Goal: Contribute content: Contribute content

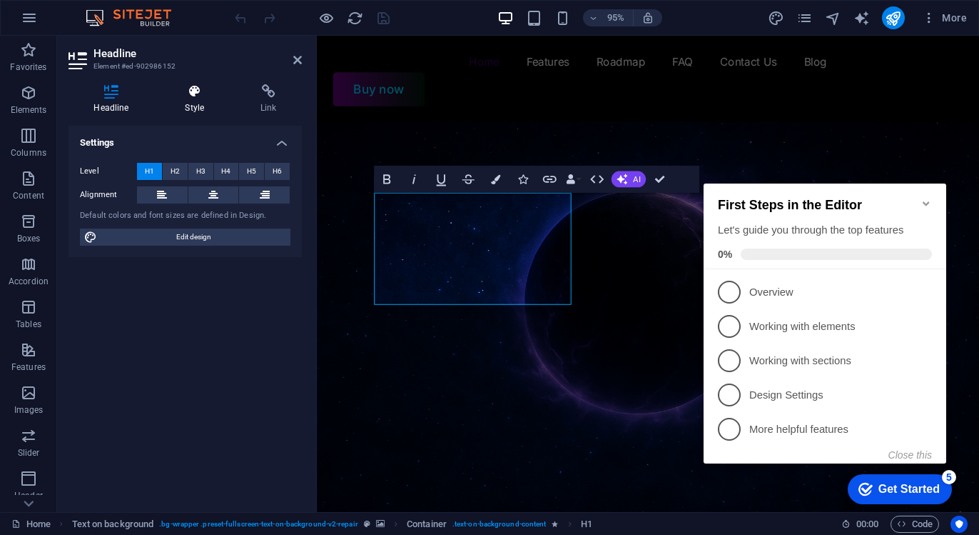
click at [188, 111] on h4 "Style" at bounding box center [198, 99] width 76 height 30
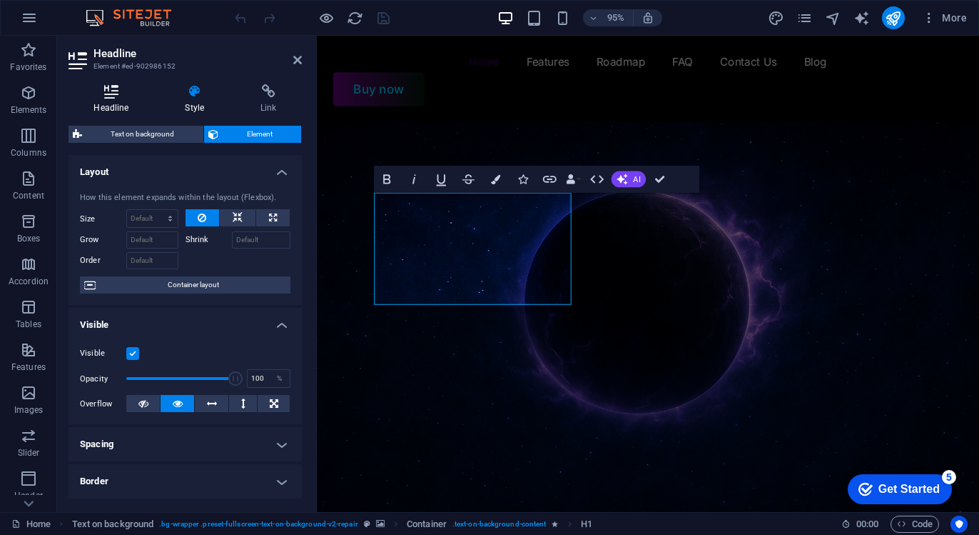
click at [116, 94] on icon at bounding box center [112, 91] width 86 height 14
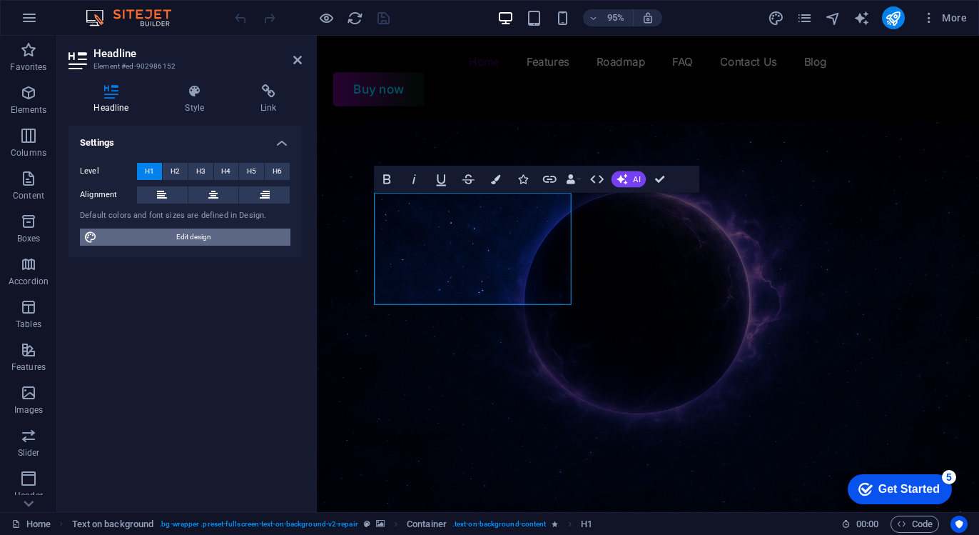
click at [196, 243] on span "Edit design" at bounding box center [193, 236] width 185 height 17
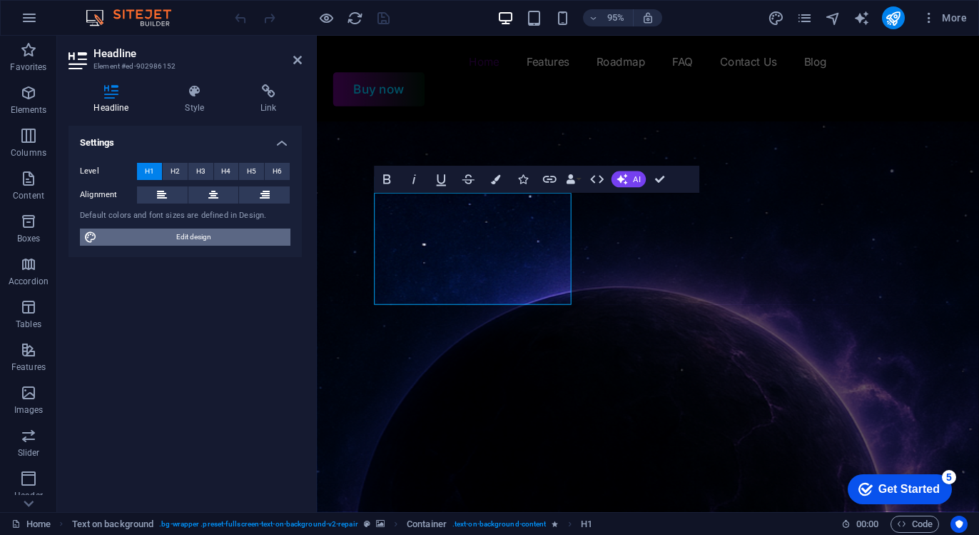
select select "px"
select select "400"
select select "px"
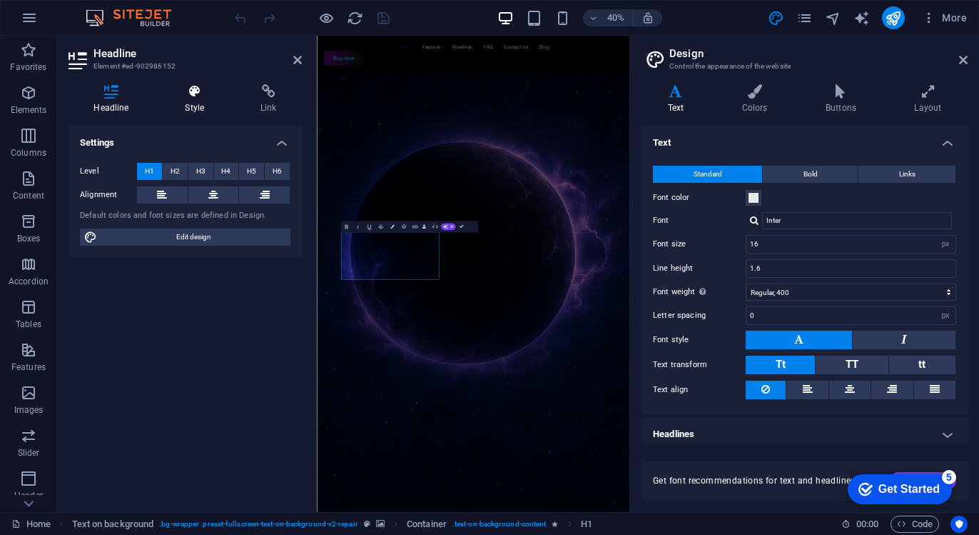
click at [186, 95] on icon at bounding box center [195, 91] width 70 height 14
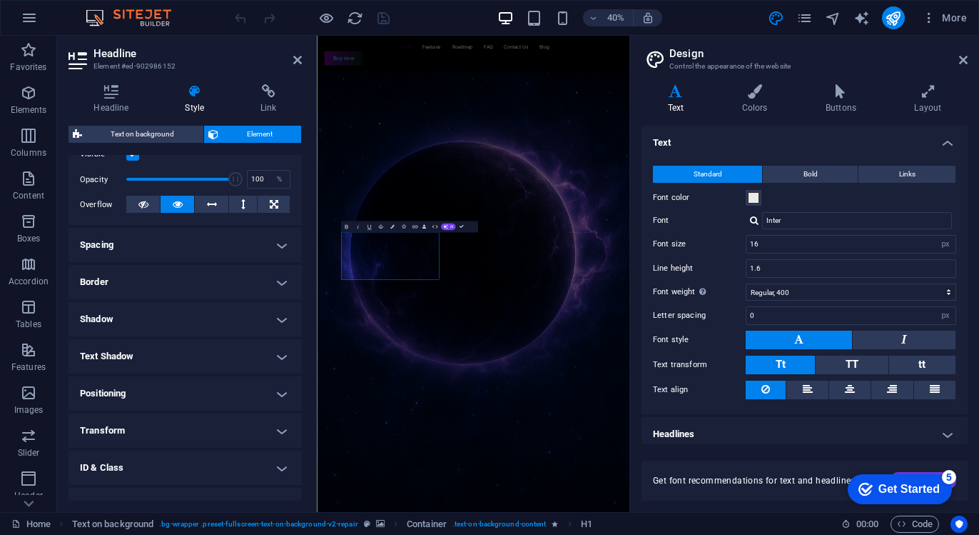
scroll to position [257, 0]
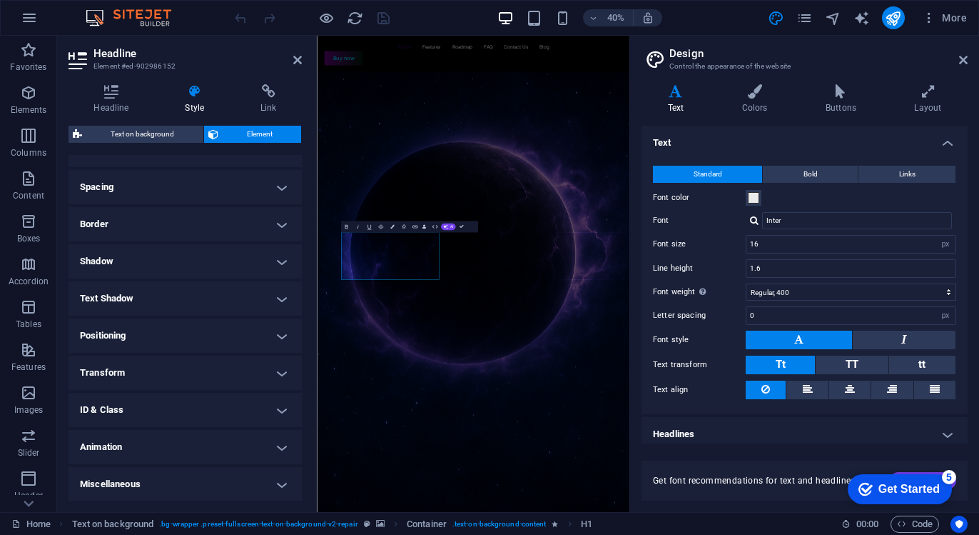
click at [216, 299] on h4 "Text Shadow" at bounding box center [185, 298] width 233 height 34
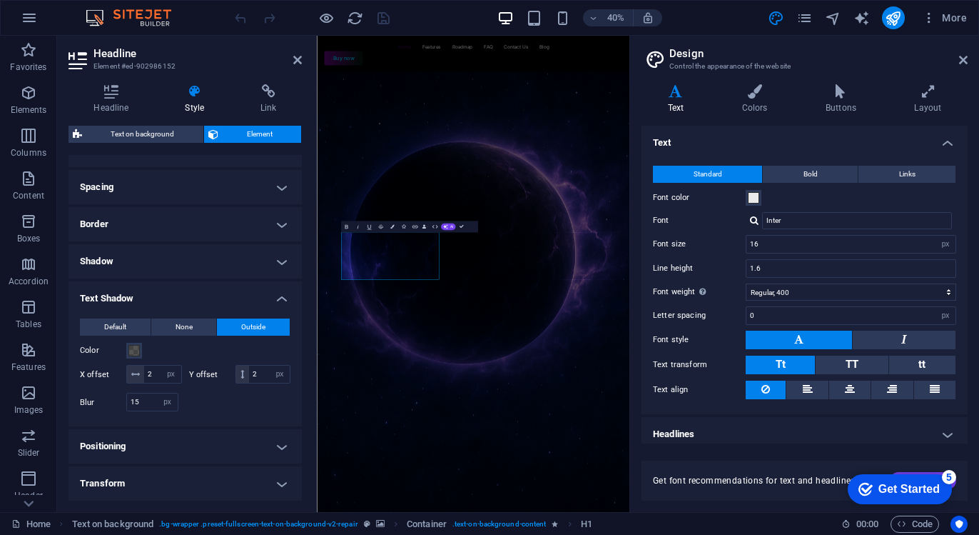
click at [955, 61] on header "Design Control the appearance of the website" at bounding box center [806, 54] width 323 height 37
drag, startPoint x: 962, startPoint y: 61, endPoint x: 570, endPoint y: 59, distance: 391.9
click at [962, 61] on icon at bounding box center [963, 59] width 9 height 11
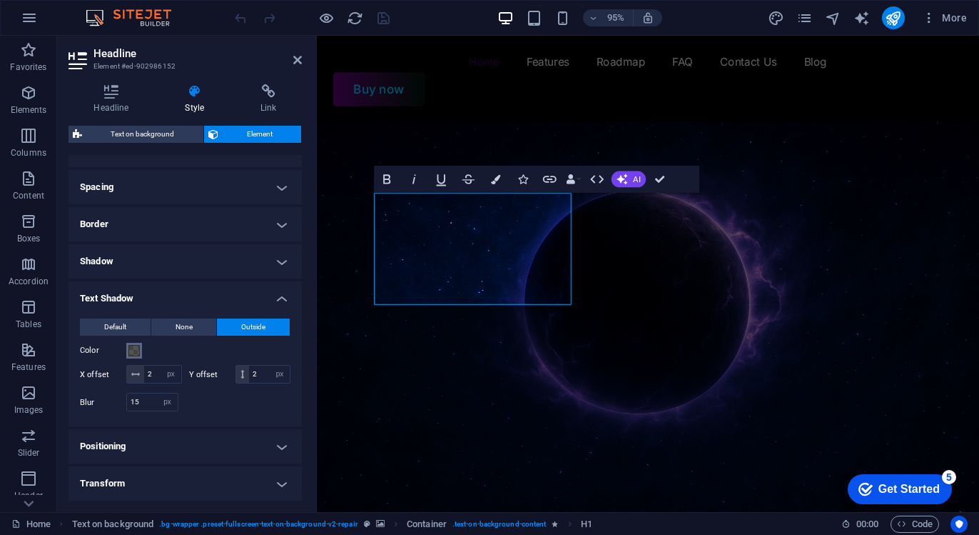
click at [137, 355] on span at bounding box center [133, 350] width 11 height 11
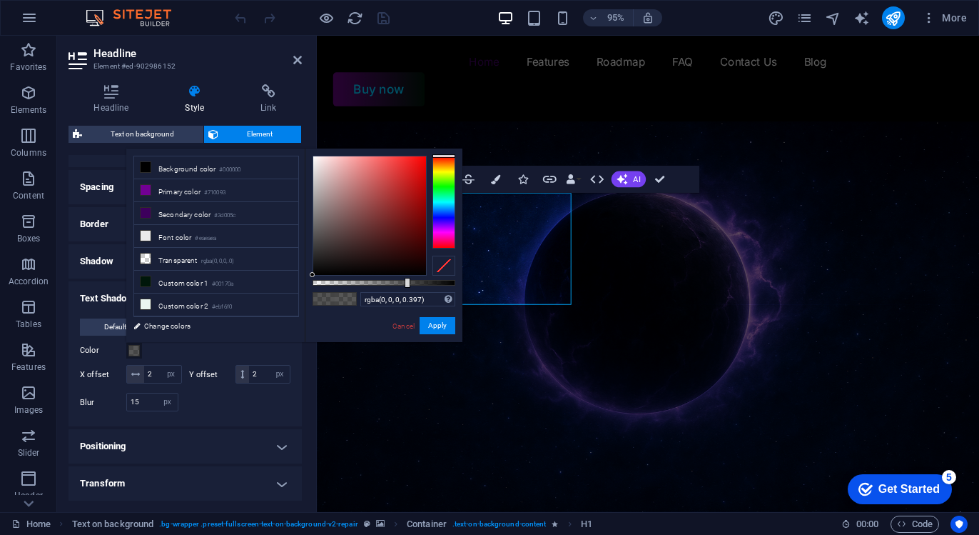
type input "rgba(0, 0, 0, 0.392)"
drag, startPoint x: 406, startPoint y: 283, endPoint x: 368, endPoint y: 283, distance: 37.8
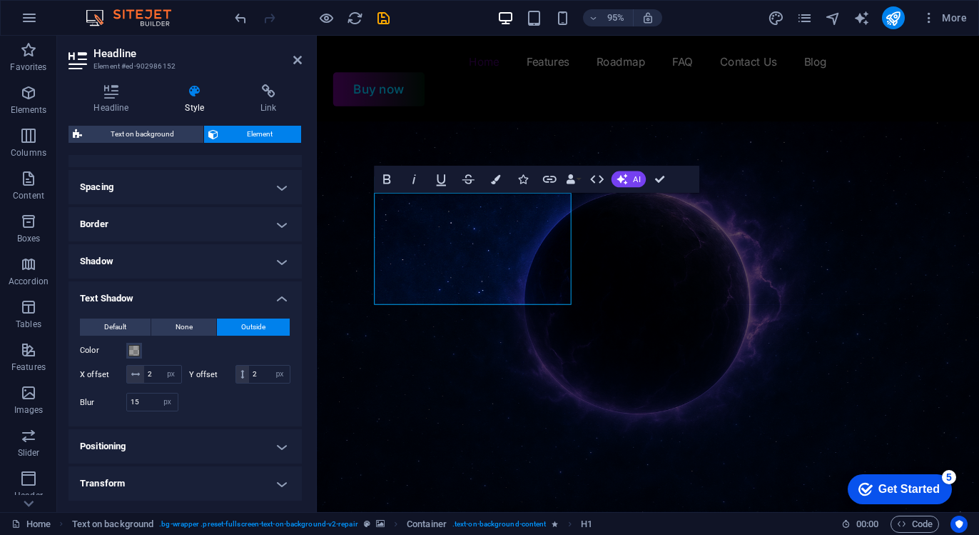
click at [652, 369] on figure at bounding box center [665, 363] width 697 height 474
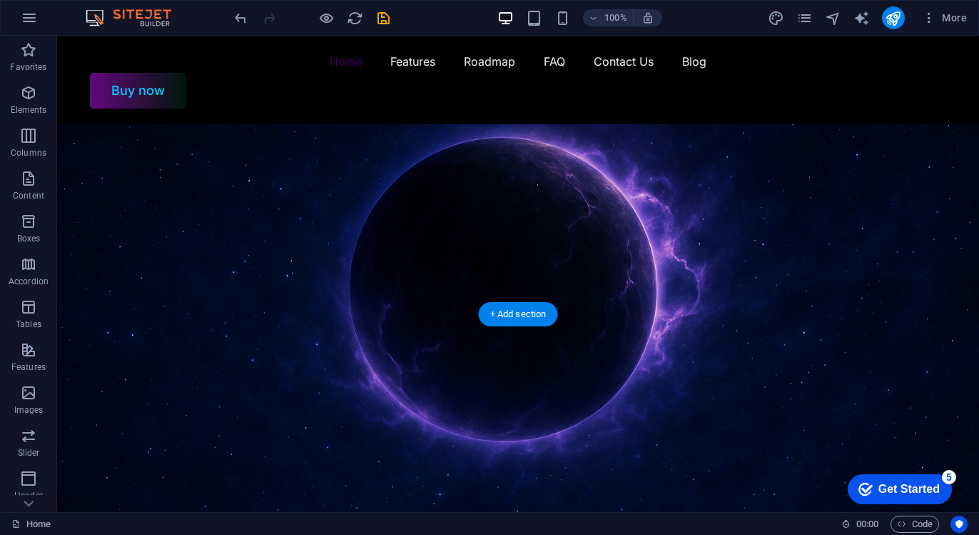
scroll to position [0, 0]
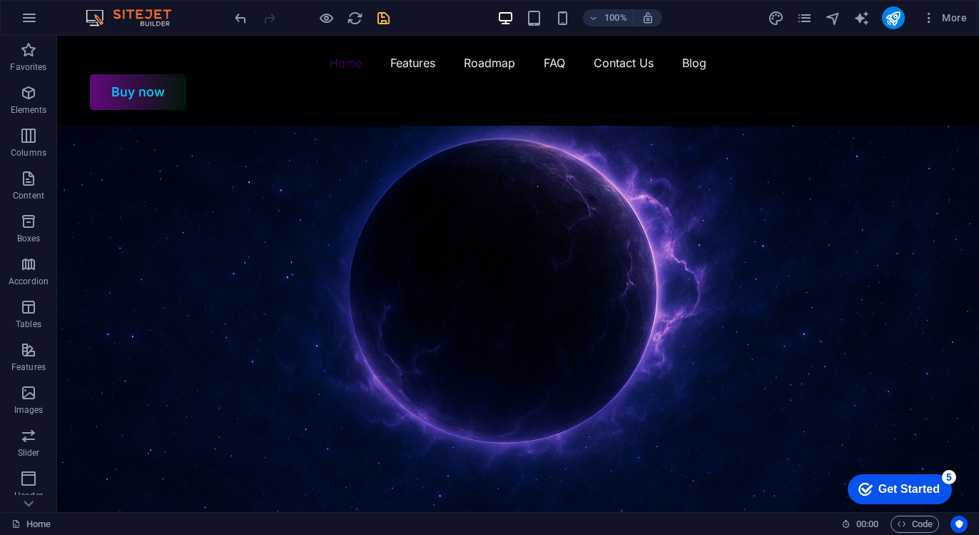
click at [381, 19] on icon "save" at bounding box center [383, 18] width 16 height 16
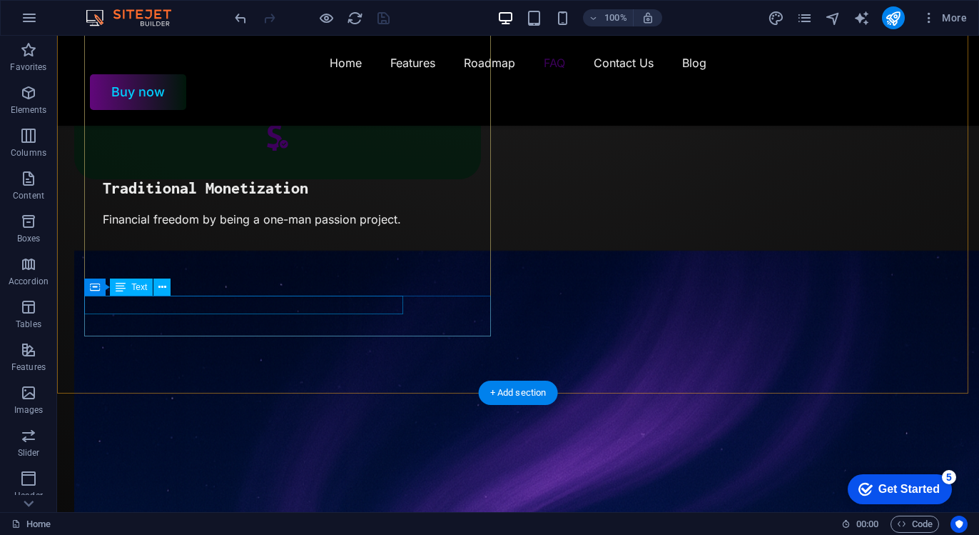
scroll to position [2713, 0]
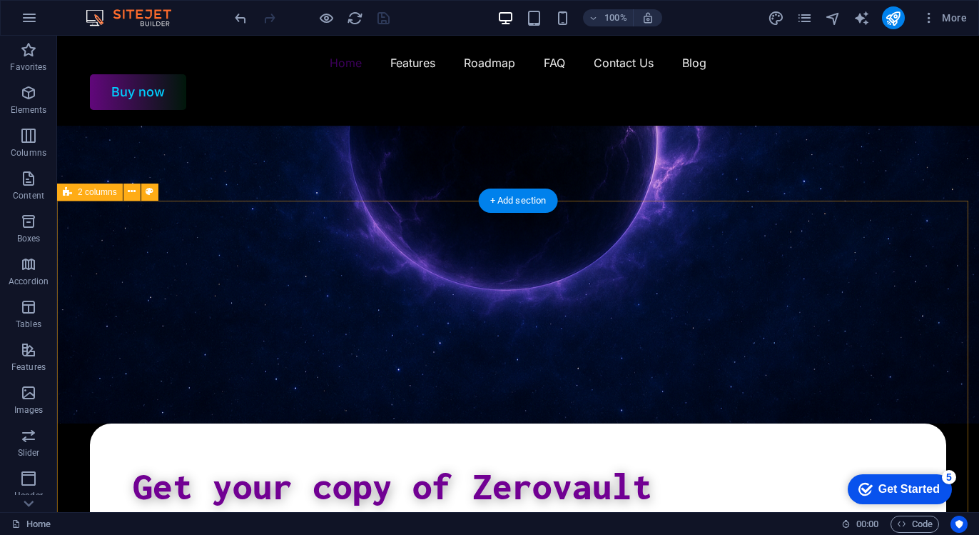
scroll to position [71, 0]
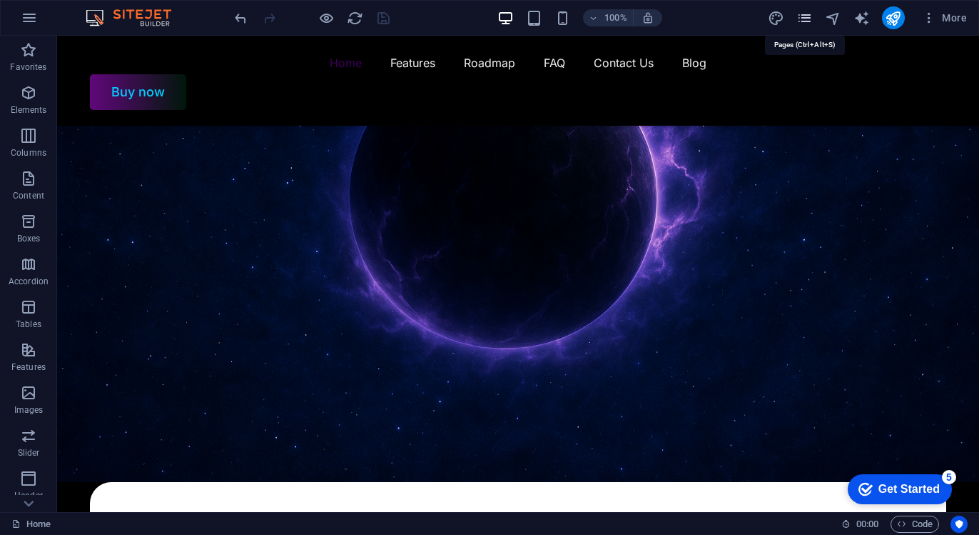
click at [0, 0] on icon "pages" at bounding box center [0, 0] width 0 height 0
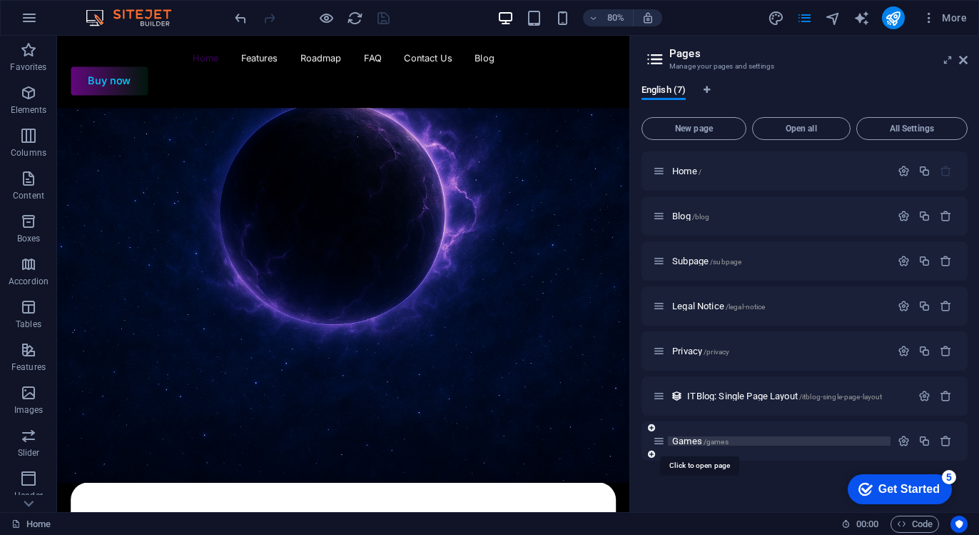
click at [690, 440] on span "Games /games" at bounding box center [700, 440] width 56 height 11
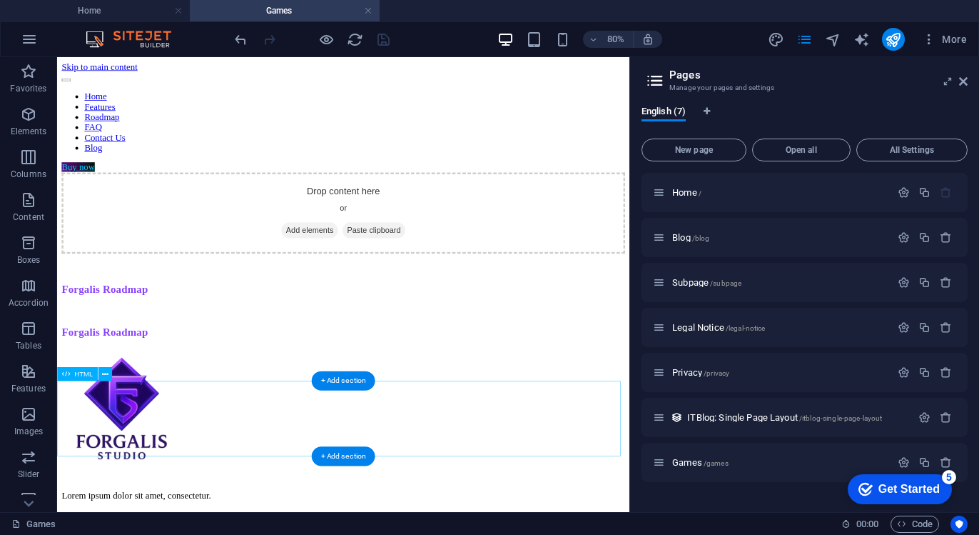
scroll to position [0, 0]
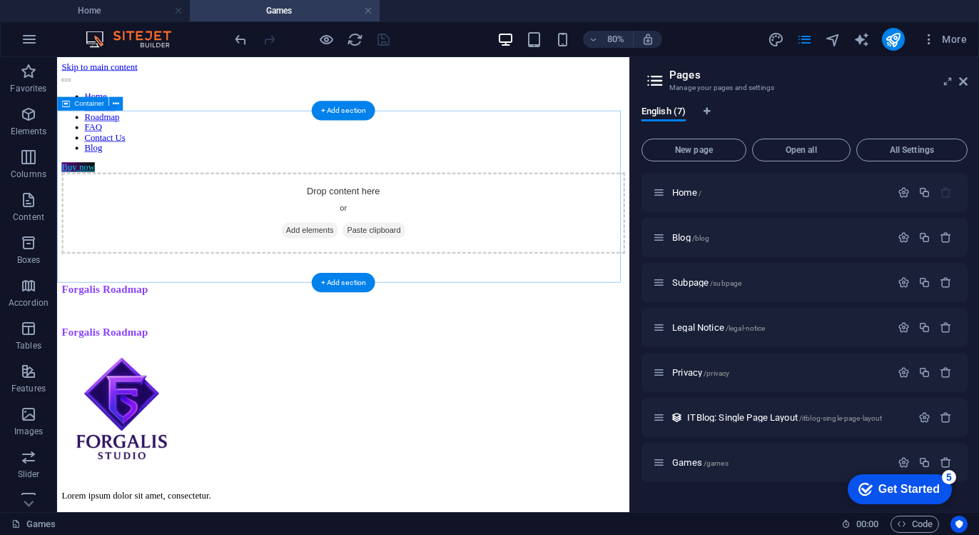
click at [520, 251] on div "Drop content here or Add elements Paste clipboard" at bounding box center [415, 251] width 705 height 101
click at [354, 263] on span "Add elements" at bounding box center [373, 273] width 71 height 20
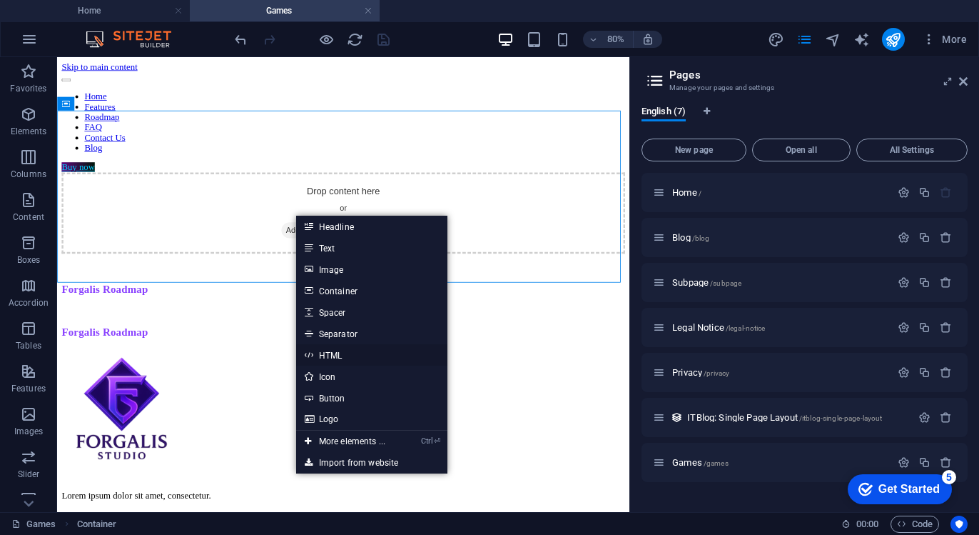
click at [351, 359] on link "HTML" at bounding box center [371, 354] width 151 height 21
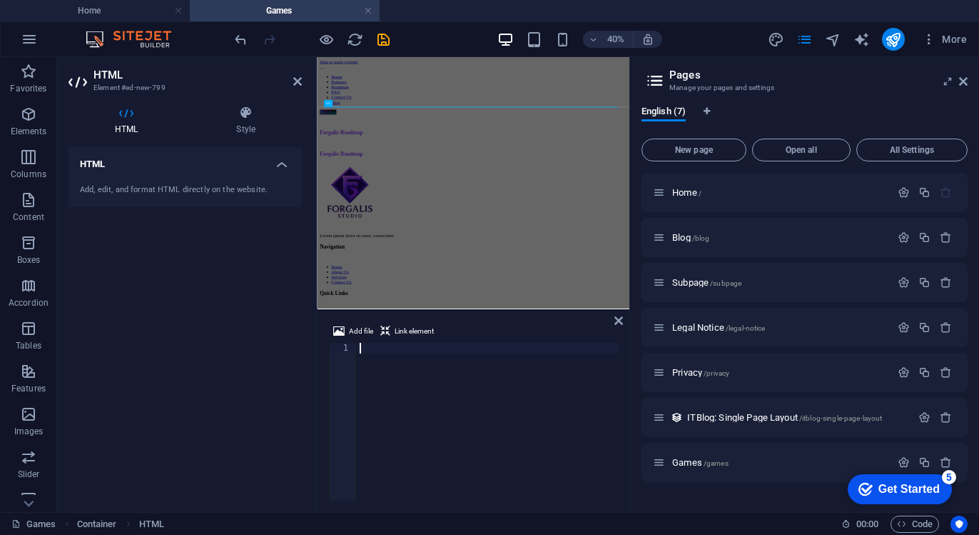
click at [403, 378] on div at bounding box center [487, 432] width 261 height 179
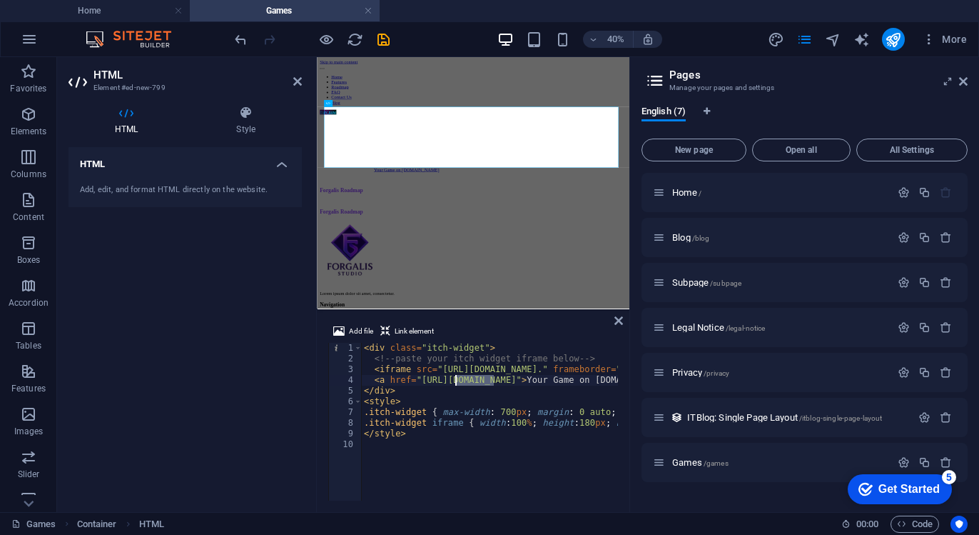
drag, startPoint x: 494, startPoint y: 382, endPoint x: 456, endPoint y: 380, distance: 37.9
click at [456, 380] on div "< div class = "itch-widget" > <!-- paste your itch widget iframe below --> < if…" at bounding box center [638, 431] width 554 height 176
drag, startPoint x: 572, startPoint y: 383, endPoint x: 610, endPoint y: 384, distance: 37.9
click at [610, 384] on div "< div class = "itch-widget" > <!-- paste your itch widget iframe below --> < if…" at bounding box center [638, 431] width 554 height 176
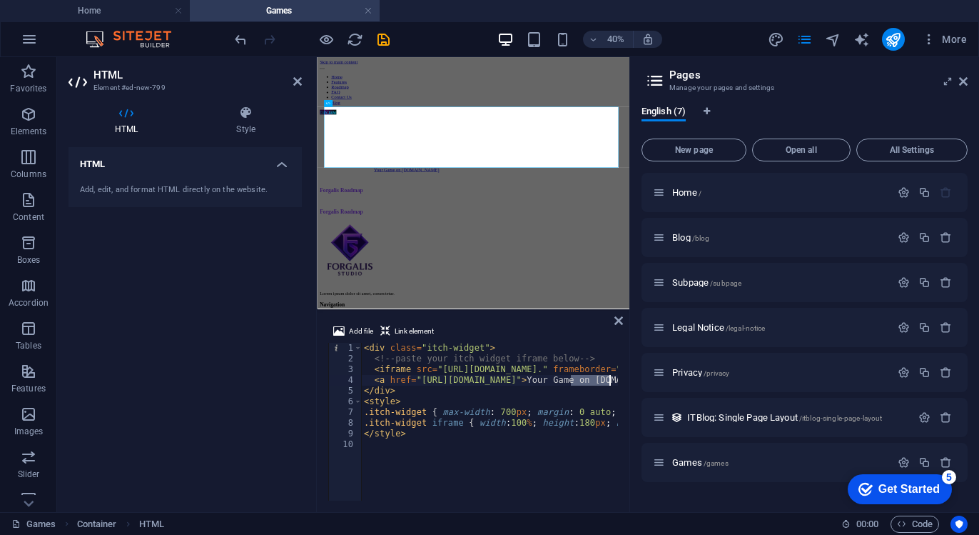
scroll to position [0, 17]
drag, startPoint x: 543, startPoint y: 370, endPoint x: 589, endPoint y: 370, distance: 46.4
click at [589, 370] on div "< div class = "itch-widget" > <!-- paste your itch widget iframe below --> < if…" at bounding box center [638, 431] width 554 height 176
paste textarea "3561345"
click at [585, 368] on div "< div class = "itch-widget" > <!-- paste your itch widget iframe below --> < if…" at bounding box center [631, 431] width 540 height 176
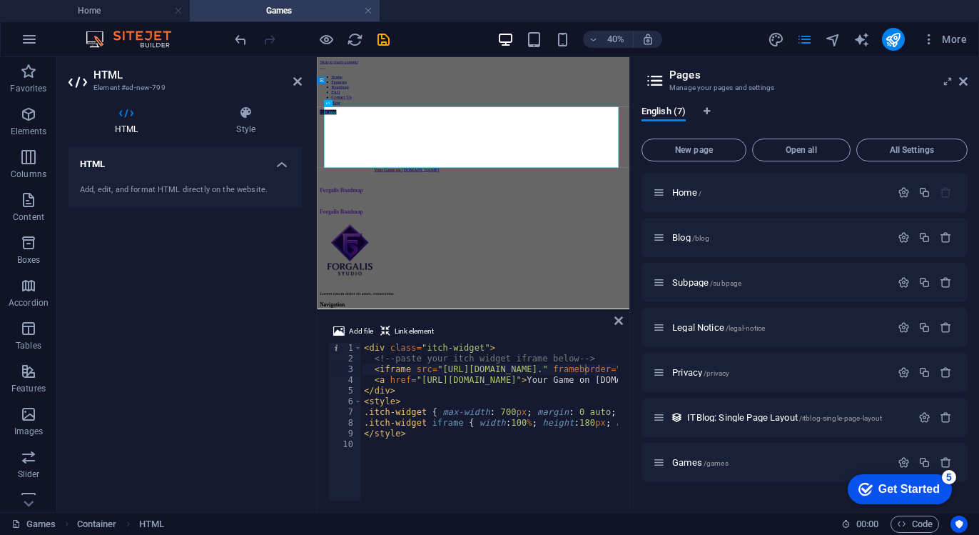
drag, startPoint x: 460, startPoint y: 502, endPoint x: 474, endPoint y: 499, distance: 13.9
click at [474, 499] on div "Add file Link element <iframe src="[URL][DOMAIN_NAME]." frameborder="0" width="…" at bounding box center [473, 411] width 313 height 201
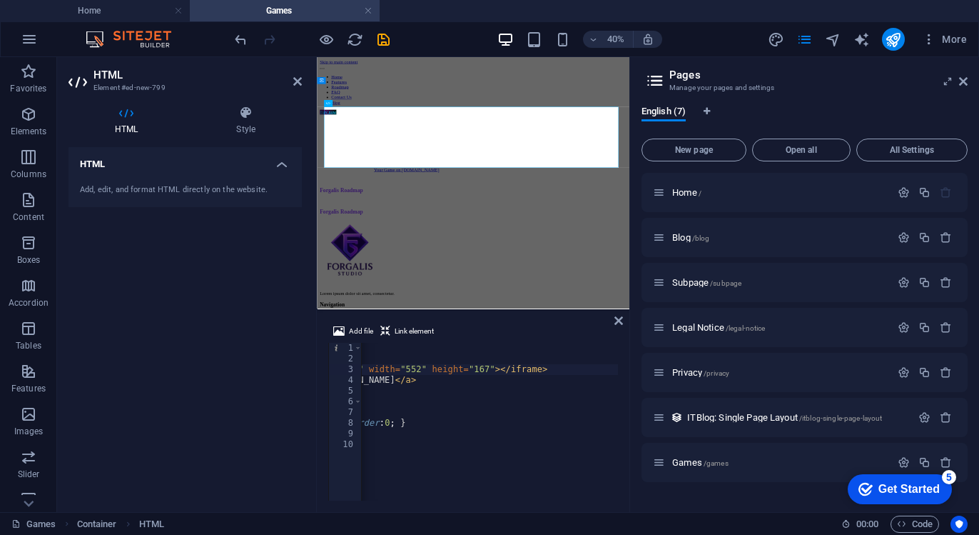
scroll to position [0, 141]
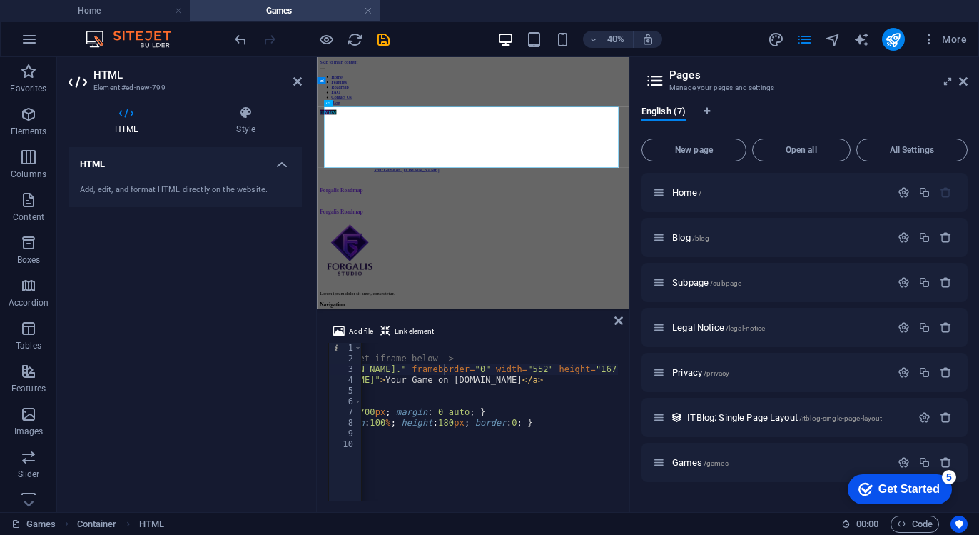
click at [487, 409] on div "< div class = "itch-widget" > <!-- paste your itch widget iframe below --> < if…" at bounding box center [490, 431] width 540 height 176
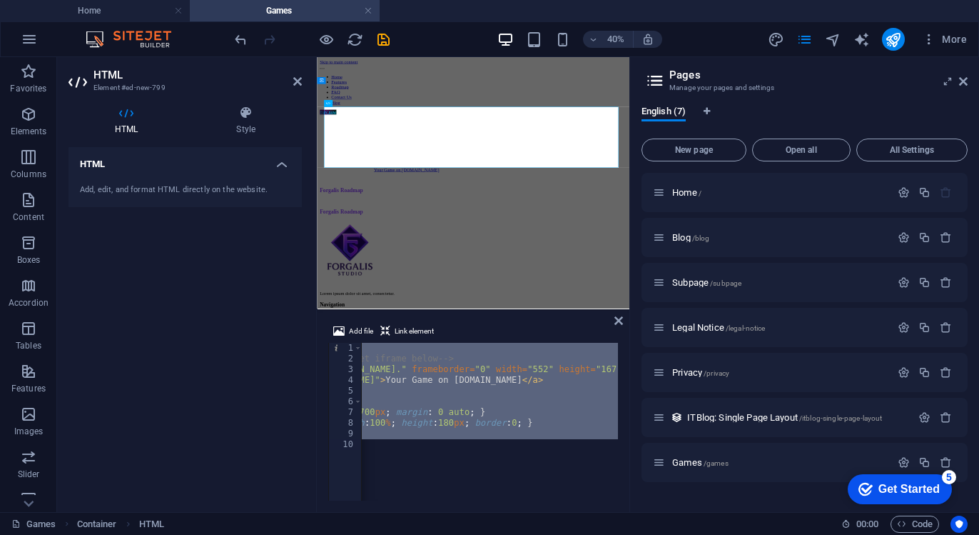
paste textarea "iframe frameborder="0" src="[URL][DOMAIN_NAME]" width="556" height="171"><a hre…"
type textarea "<iframe frameborder="0" src="[URL][DOMAIN_NAME]" width="556" height="171"><a hr…"
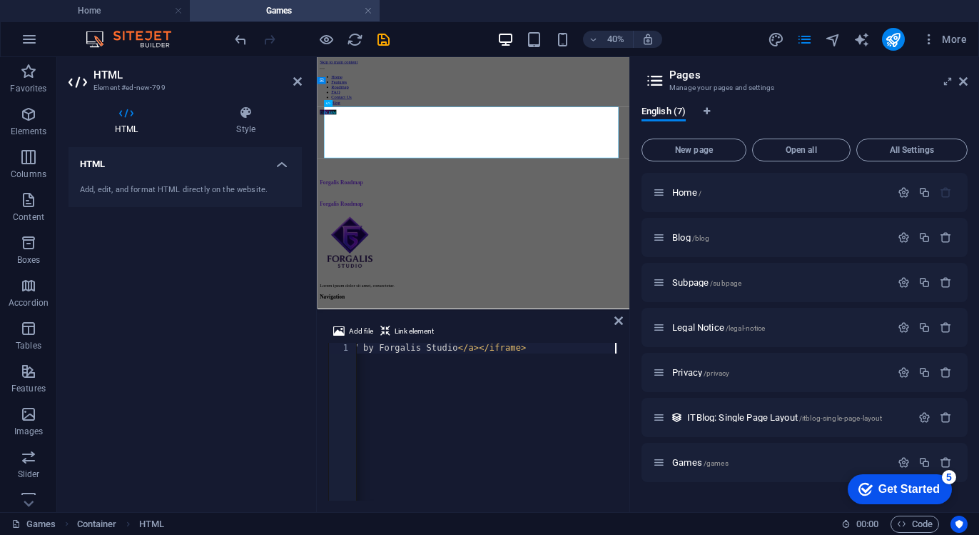
scroll to position [0, 1105]
click at [692, 379] on div "Forgalis Roadmap" at bounding box center [708, 359] width 770 height 39
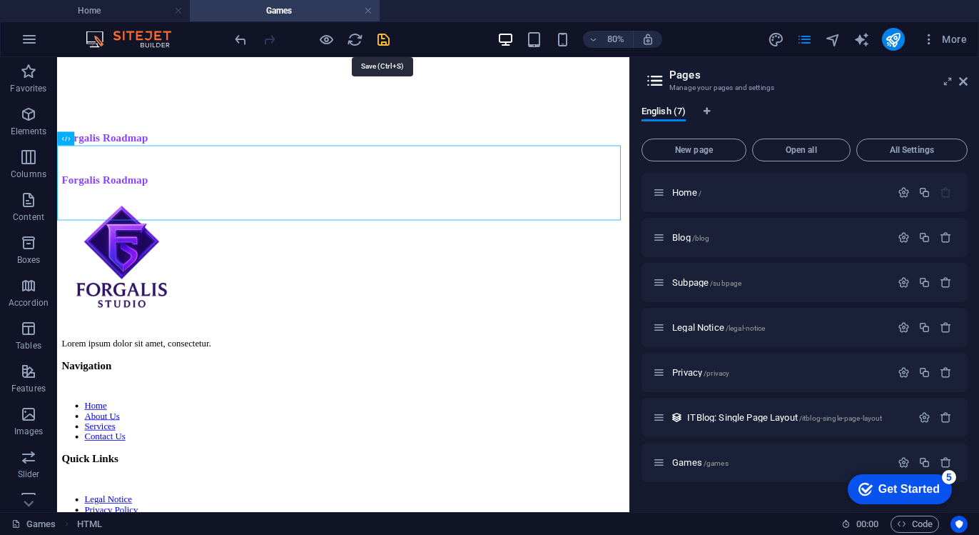
click at [383, 44] on icon "save" at bounding box center [383, 39] width 16 height 16
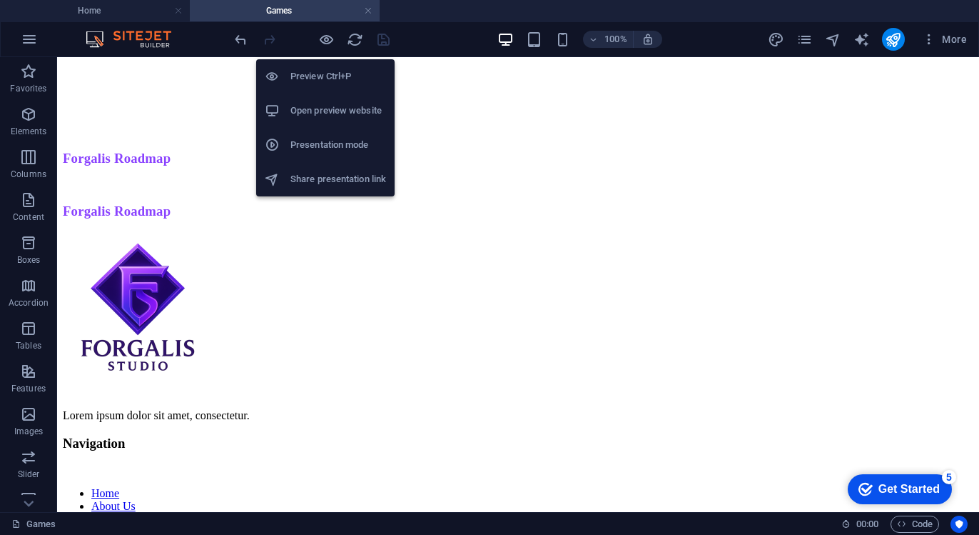
click at [318, 115] on h6 "Open preview website" at bounding box center [339, 110] width 96 height 17
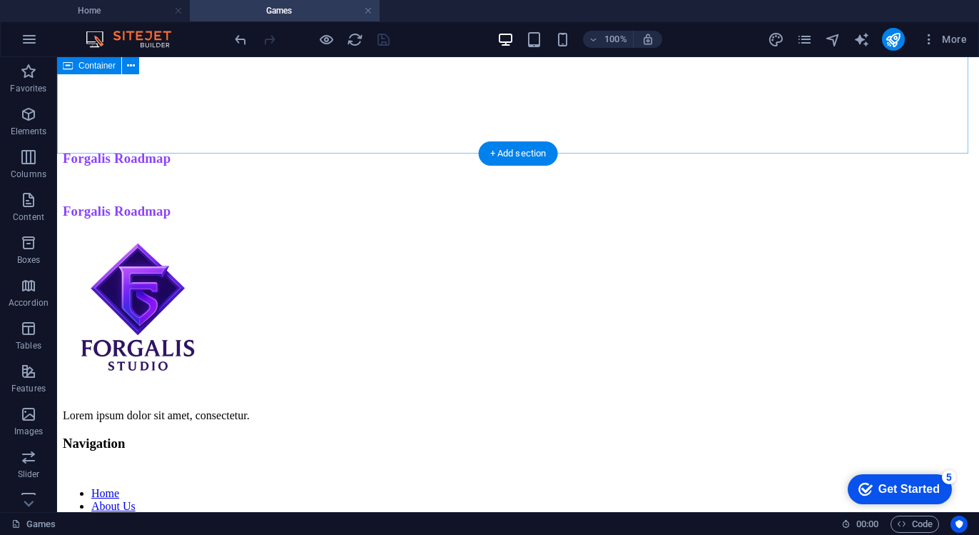
click at [415, 113] on div "<a href="[URL][DOMAIN_NAME]">ZV by Forgalis Studio</a>" at bounding box center [518, 51] width 911 height 125
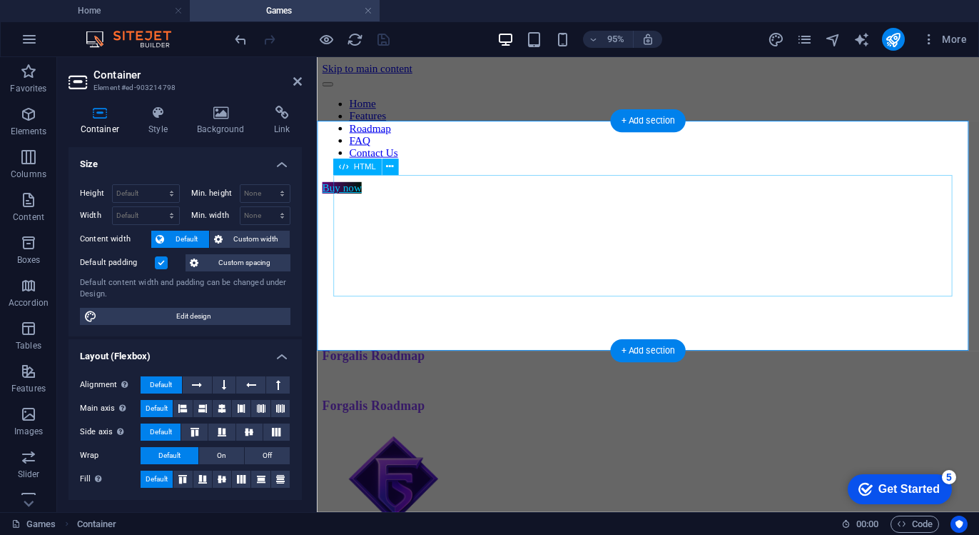
click at [496, 248] on div "<a href="[URL][DOMAIN_NAME]">ZV by Forgalis Studio</a>" at bounding box center [666, 263] width 686 height 125
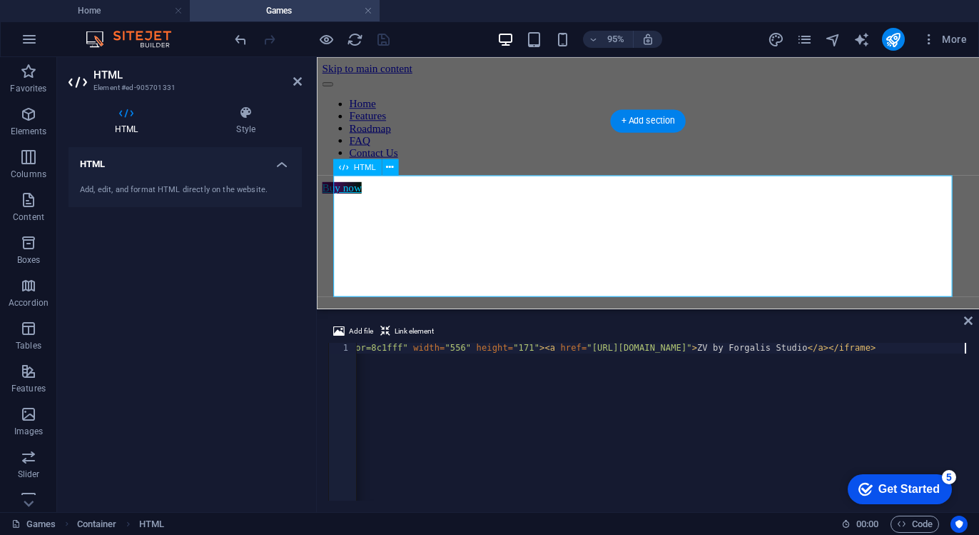
scroll to position [0, 756]
click at [577, 402] on div "< iframe frameborder = "0" src = "[URL][DOMAIN_NAME] &amp; border_width=3 &amp;…" at bounding box center [284, 431] width 1367 height 176
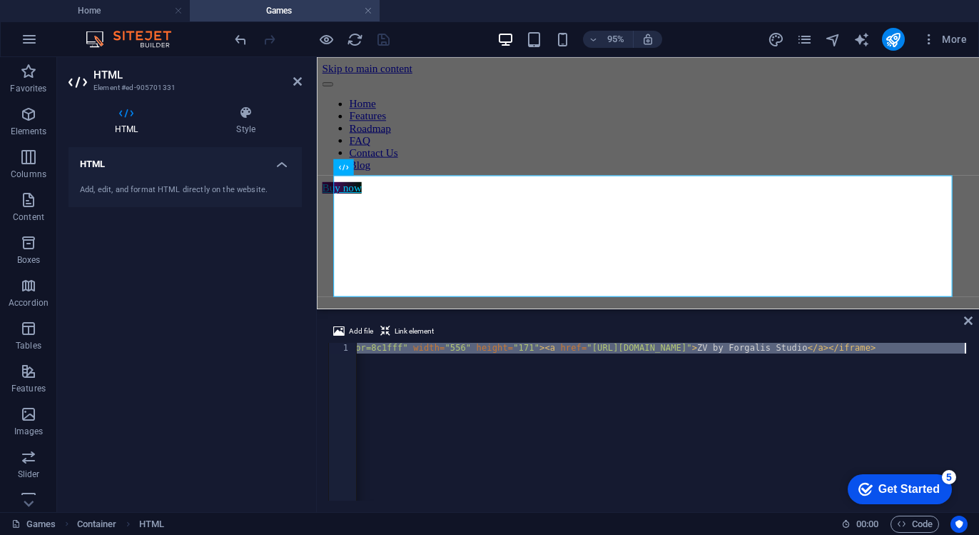
type textarea "<a href="[URL][DOMAIN_NAME]" target="_blank" rel="noopener">Open the test build…"
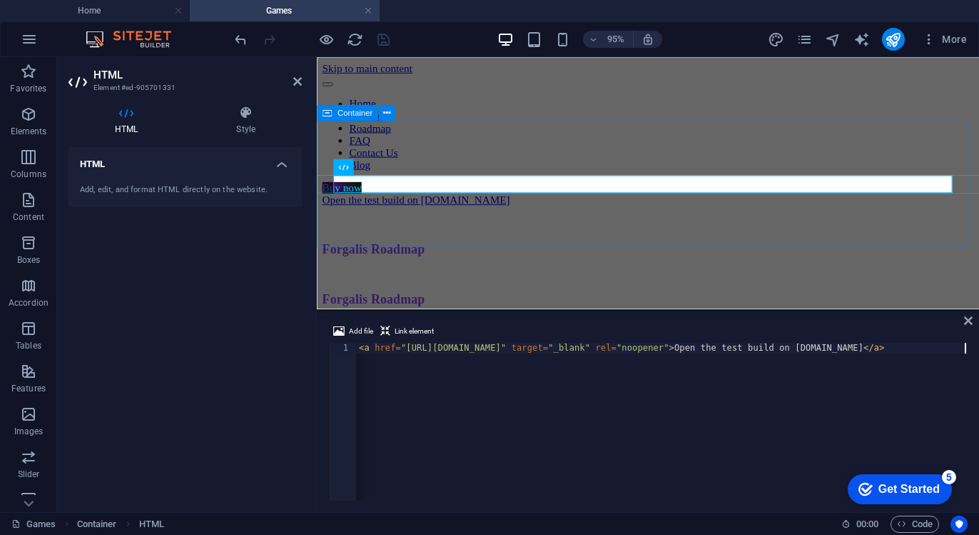
click at [570, 214] on div "Open the test build on [DOMAIN_NAME]" at bounding box center [666, 207] width 686 height 13
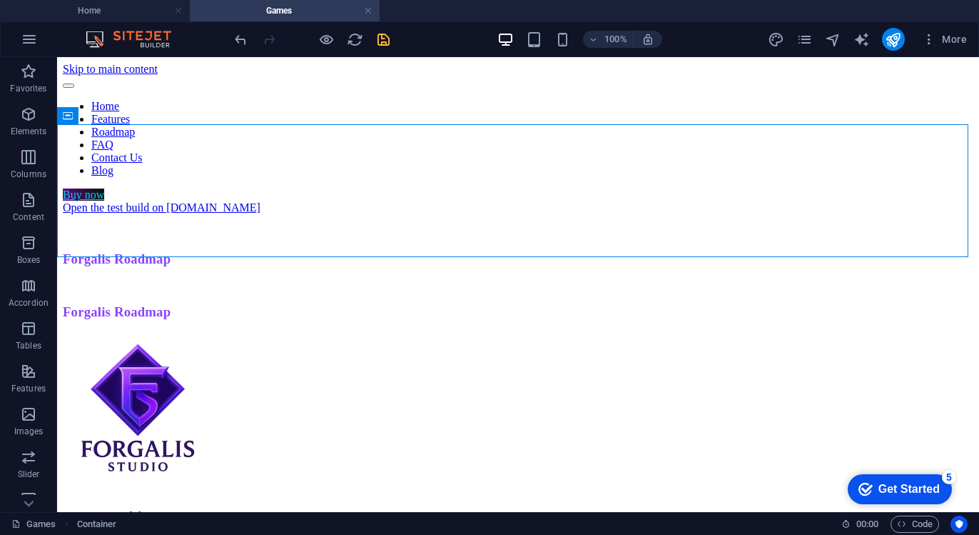
click at [383, 39] on icon "save" at bounding box center [383, 39] width 16 height 16
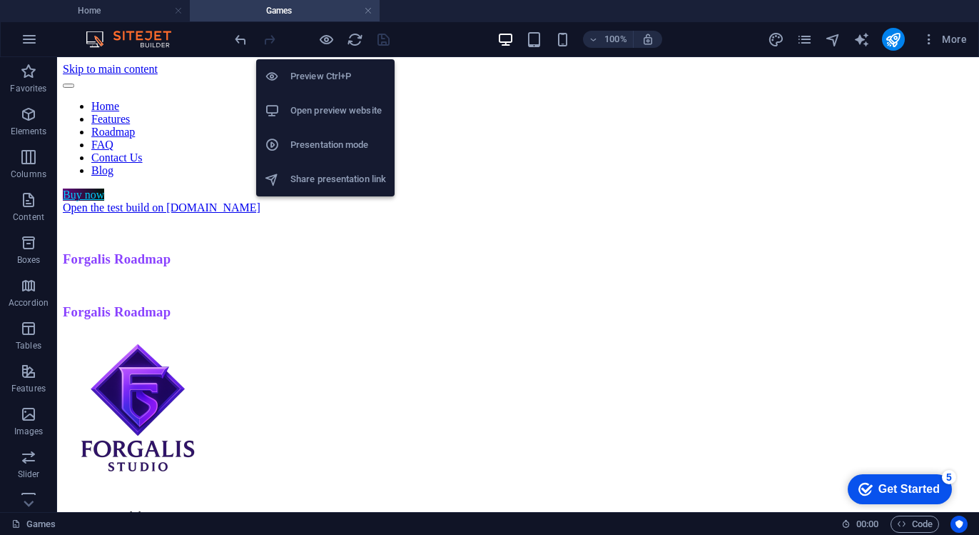
click at [330, 115] on h6 "Open preview website" at bounding box center [339, 110] width 96 height 17
